Goal: Task Accomplishment & Management: Manage account settings

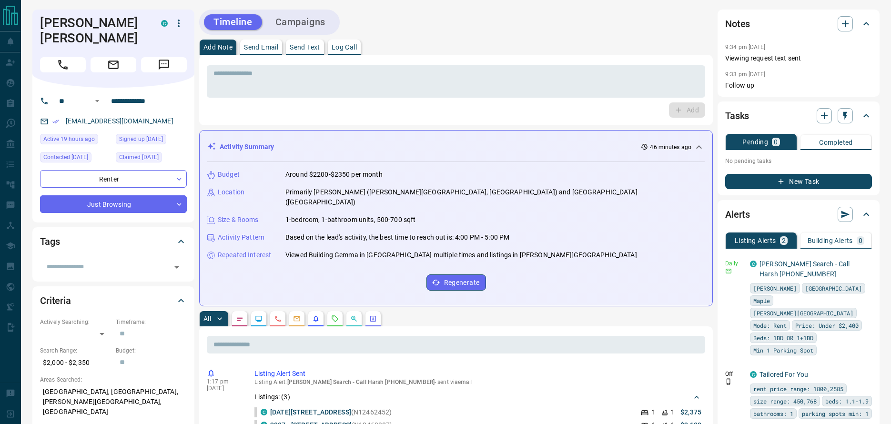
click at [183, 25] on icon "button" at bounding box center [178, 23] width 11 height 11
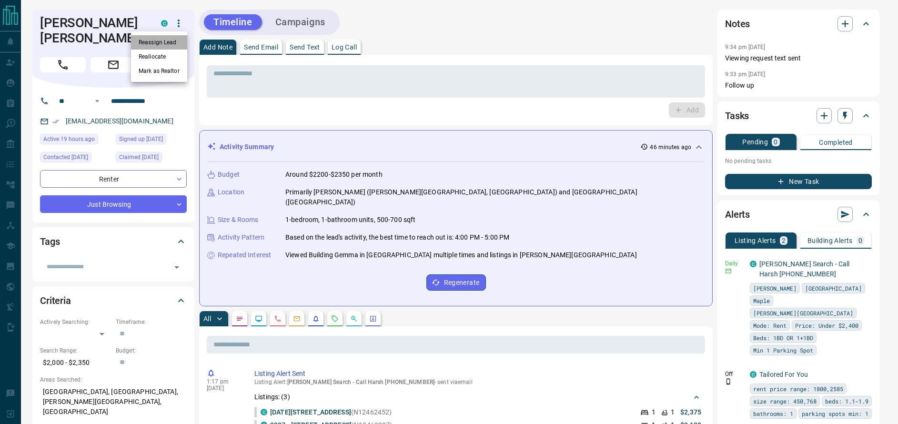
click at [166, 43] on li "Reassign Lead" at bounding box center [159, 42] width 56 height 14
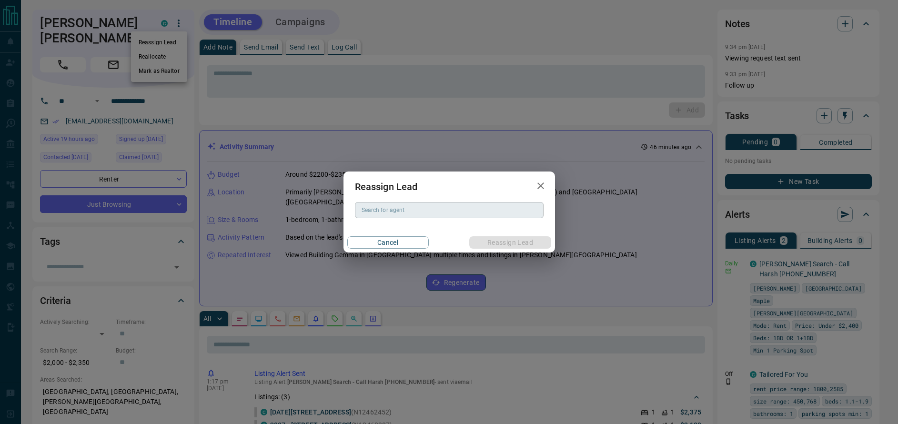
click at [384, 209] on input "Search for agent" at bounding box center [449, 210] width 182 height 10
click at [382, 231] on li "Jodi-Ann Smith" at bounding box center [449, 229] width 189 height 14
type input "**********"
click at [512, 243] on button "Reassign Lead" at bounding box center [509, 242] width 81 height 12
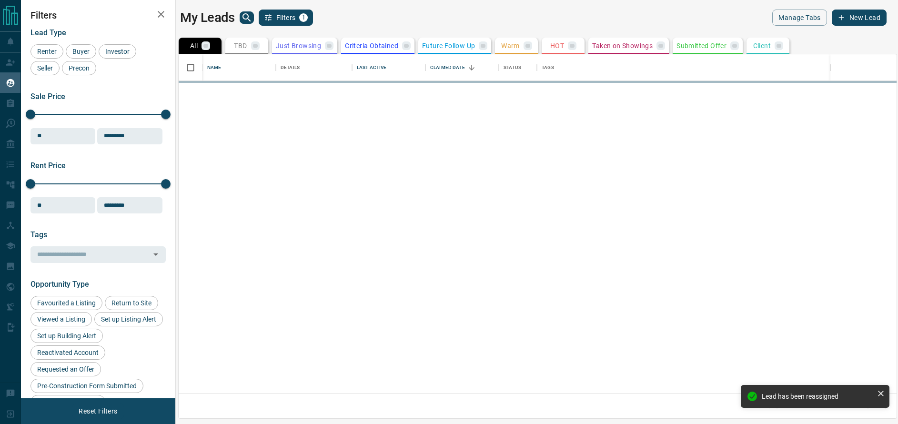
scroll to position [332, 711]
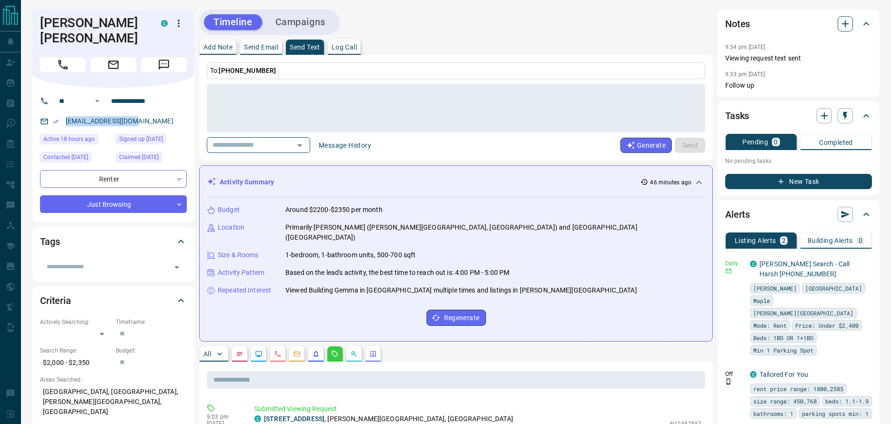
click at [848, 27] on icon "button" at bounding box center [844, 23] width 11 height 11
click at [374, 144] on button "Message History" at bounding box center [345, 145] width 64 height 15
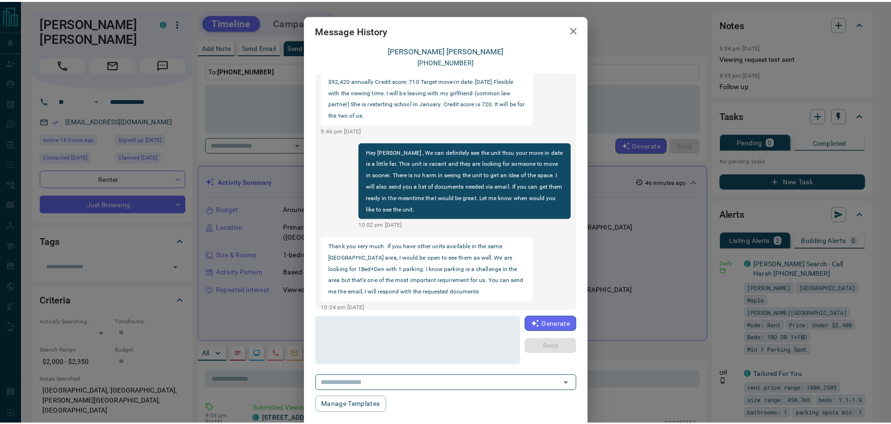
scroll to position [91, 0]
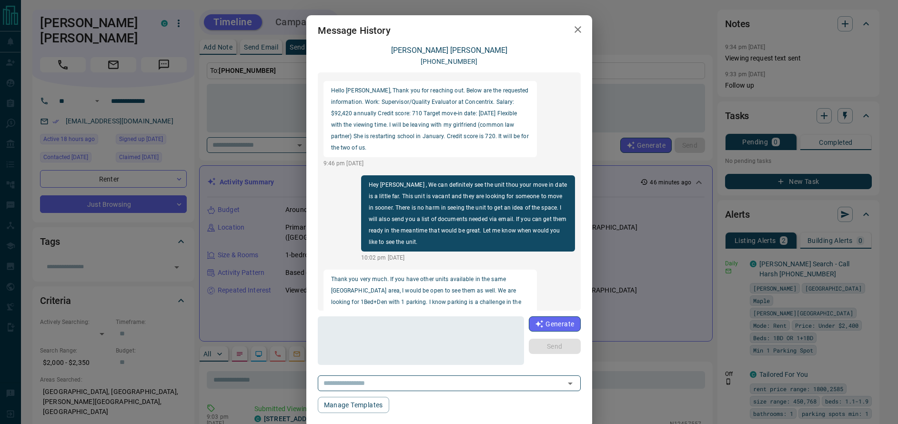
drag, startPoint x: 360, startPoint y: 101, endPoint x: 373, endPoint y: 121, distance: 23.7
click at [360, 101] on p "Hello [PERSON_NAME], Thank you for reaching out. Below are the requested inform…" at bounding box center [430, 119] width 199 height 69
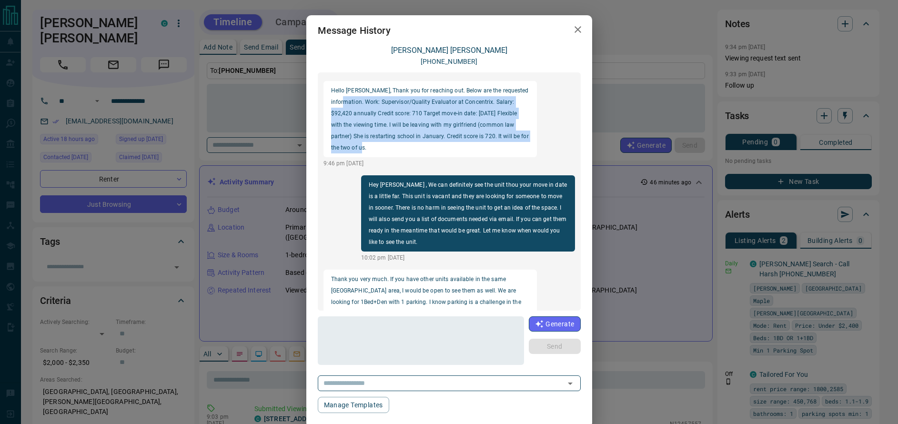
drag, startPoint x: 373, startPoint y: 121, endPoint x: 386, endPoint y: 145, distance: 27.5
click at [386, 145] on p "Hello [PERSON_NAME], Thank you for reaching out. Below are the requested inform…" at bounding box center [430, 119] width 199 height 69
copy p "Work: Supervisor/Quality Evaluator at Concentrix. Salary: $92,420 annually Cred…"
click at [575, 29] on icon "button" at bounding box center [578, 29] width 7 height 7
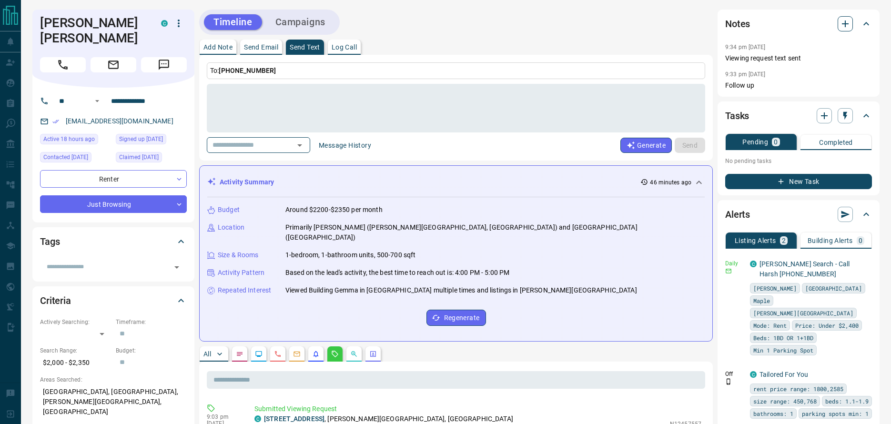
click at [842, 23] on icon "button" at bounding box center [844, 23] width 11 height 11
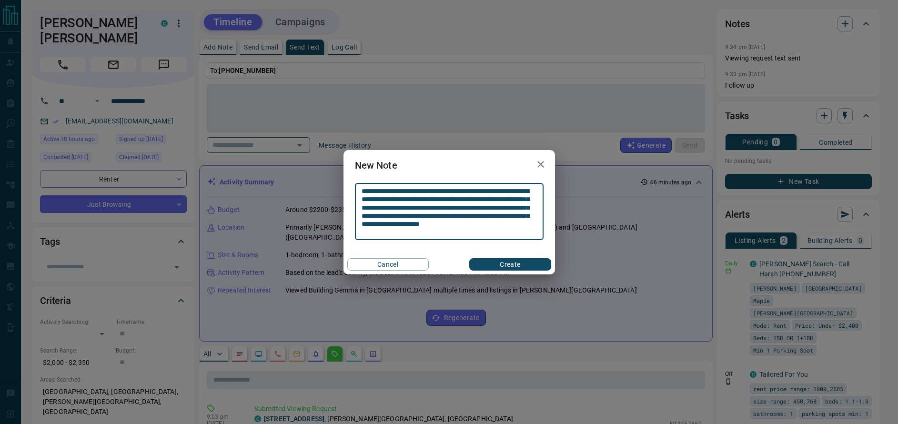
type textarea "**********"
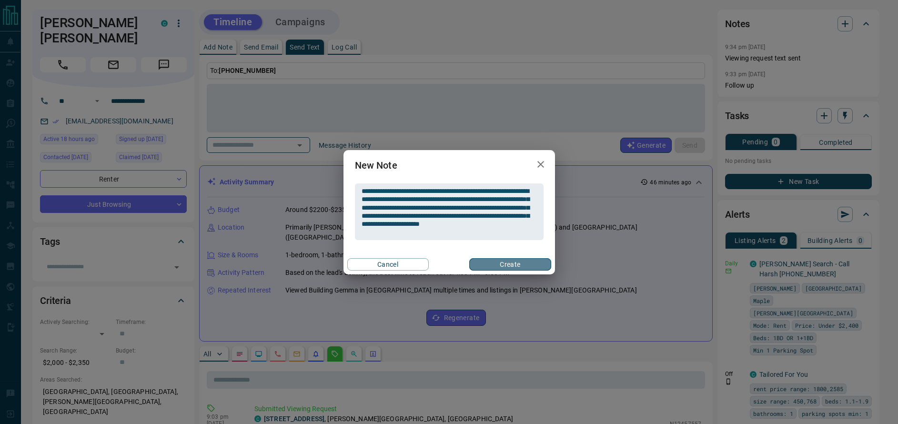
click at [505, 260] on button "Create" at bounding box center [509, 264] width 81 height 12
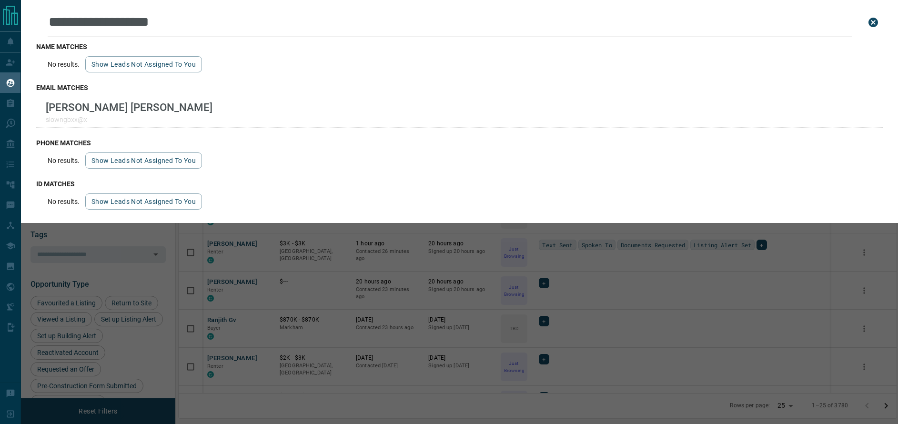
scroll to position [332, 711]
click at [143, 23] on input "**********" at bounding box center [450, 23] width 805 height 30
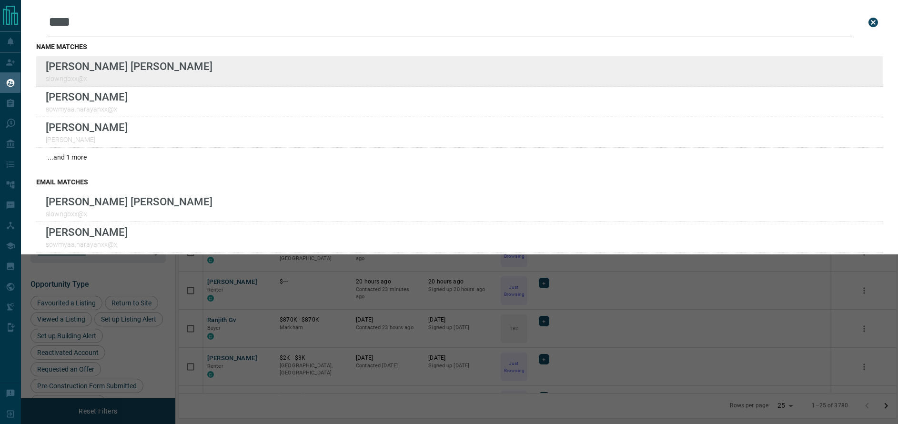
type input "****"
